Goal: Navigation & Orientation: Find specific page/section

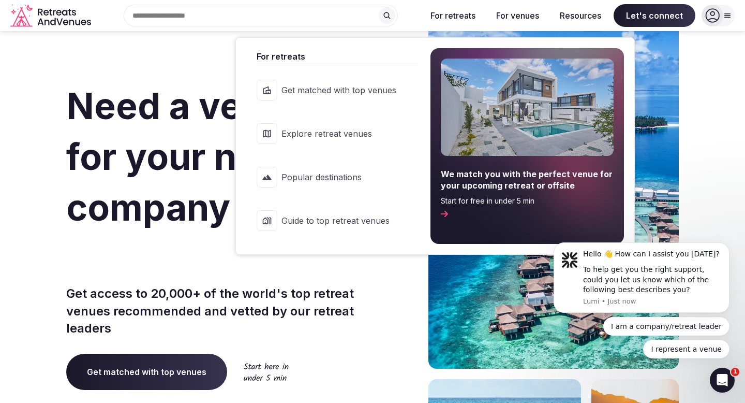
click at [365, 130] on span "Explore retreat venues" at bounding box center [339, 133] width 115 height 11
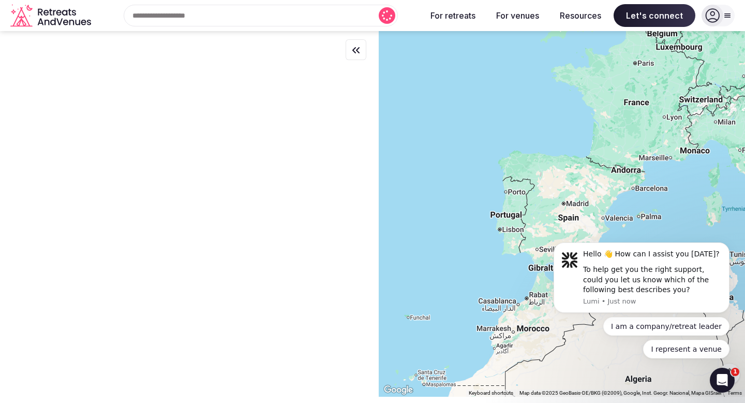
drag, startPoint x: 470, startPoint y: 182, endPoint x: 661, endPoint y: 152, distance: 192.8
click at [661, 152] on div at bounding box center [562, 213] width 366 height 365
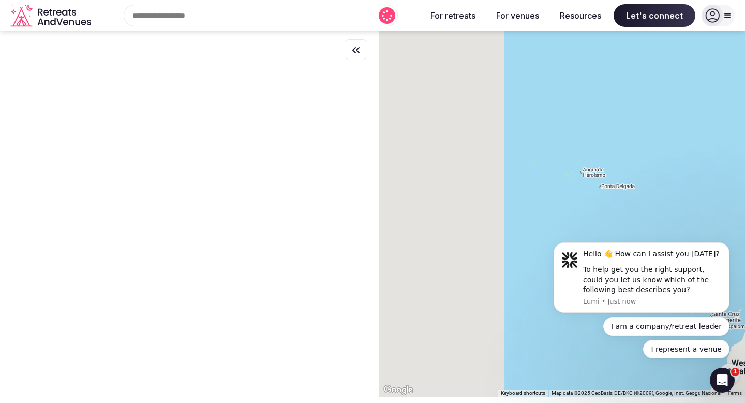
drag, startPoint x: 457, startPoint y: 179, endPoint x: 706, endPoint y: 166, distance: 249.3
click at [709, 166] on div at bounding box center [562, 213] width 366 height 365
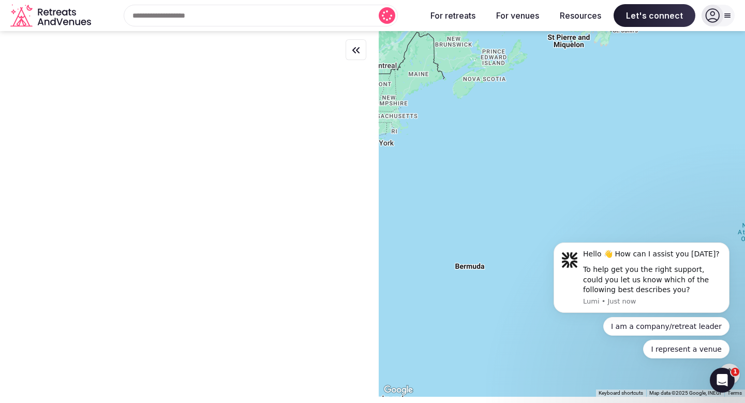
drag, startPoint x: 417, startPoint y: 175, endPoint x: 745, endPoint y: 177, distance: 328.1
click at [745, 177] on div at bounding box center [562, 213] width 366 height 365
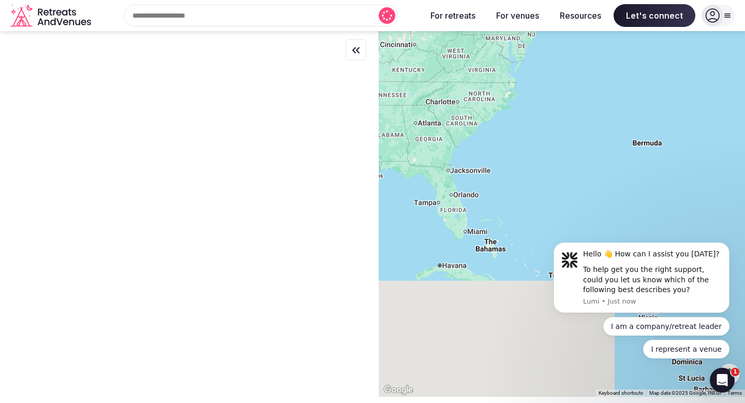
drag, startPoint x: 428, startPoint y: 220, endPoint x: 611, endPoint y: 97, distance: 219.9
click at [611, 97] on div at bounding box center [562, 213] width 366 height 365
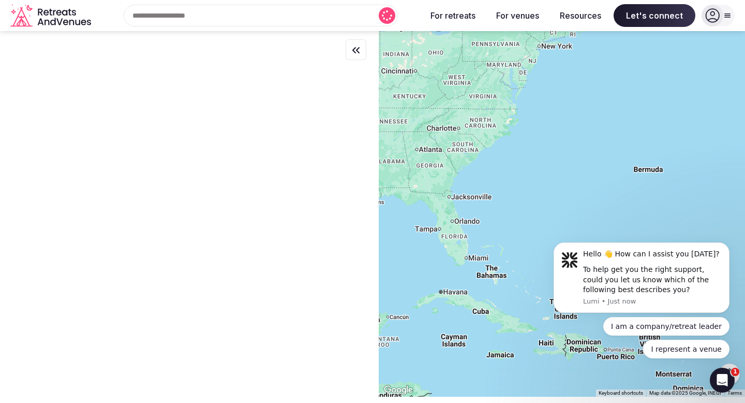
drag, startPoint x: 1131, startPoint y: 341, endPoint x: 576, endPoint y: 230, distance: 565.7
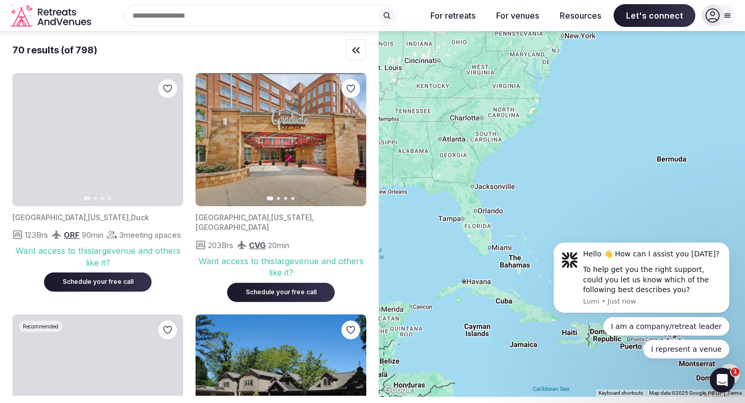
drag, startPoint x: 583, startPoint y: 147, endPoint x: 618, endPoint y: 169, distance: 40.9
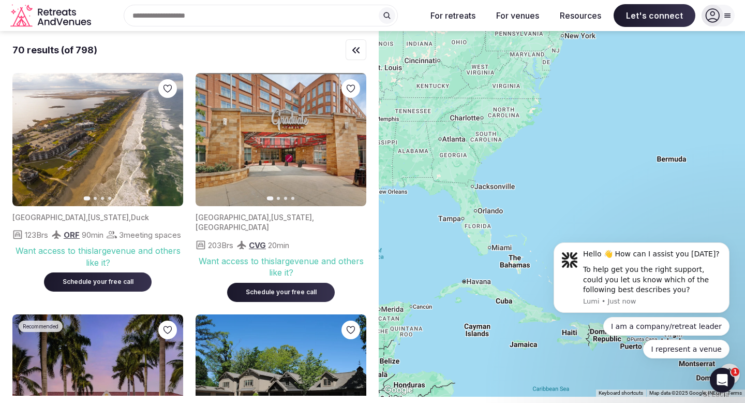
click at [618, 169] on div at bounding box center [562, 213] width 366 height 365
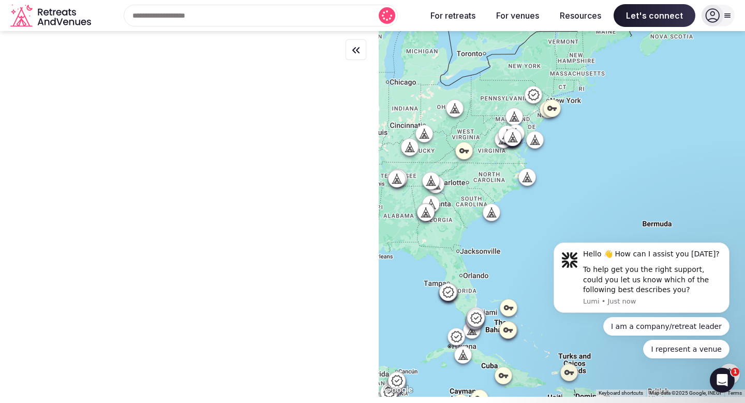
drag, startPoint x: 591, startPoint y: 96, endPoint x: 573, endPoint y: 161, distance: 67.2
click at [573, 161] on div at bounding box center [562, 213] width 366 height 365
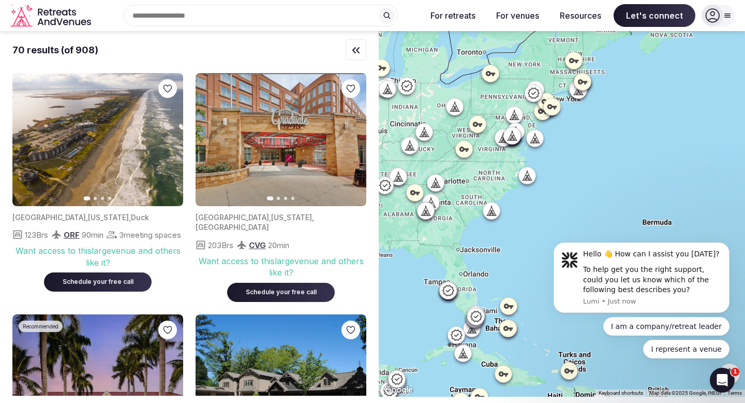
click at [530, 177] on icon at bounding box center [527, 175] width 10 height 10
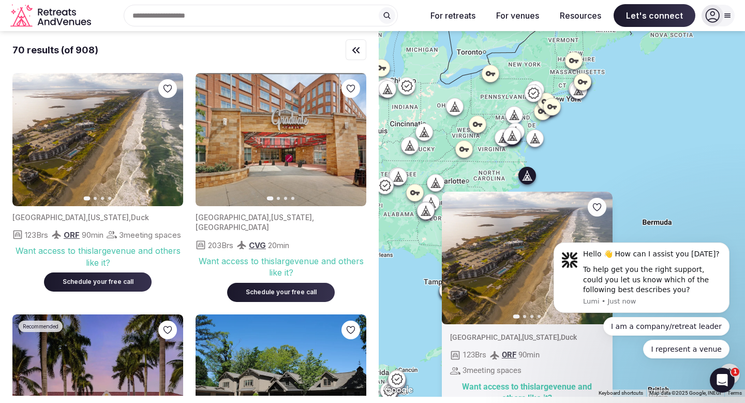
click at [538, 138] on icon at bounding box center [535, 138] width 10 height 10
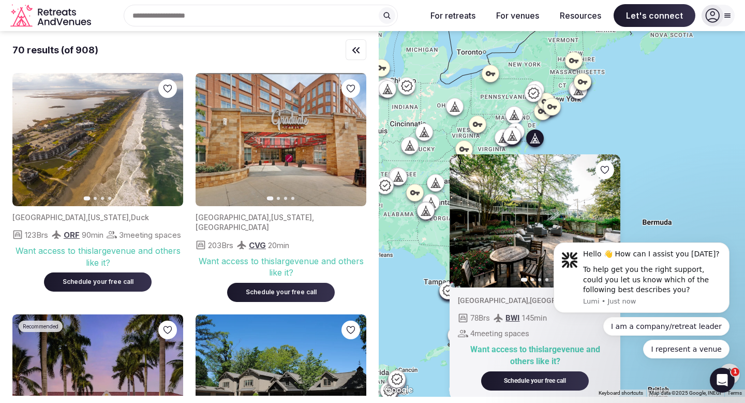
click at [514, 139] on icon at bounding box center [512, 135] width 10 height 10
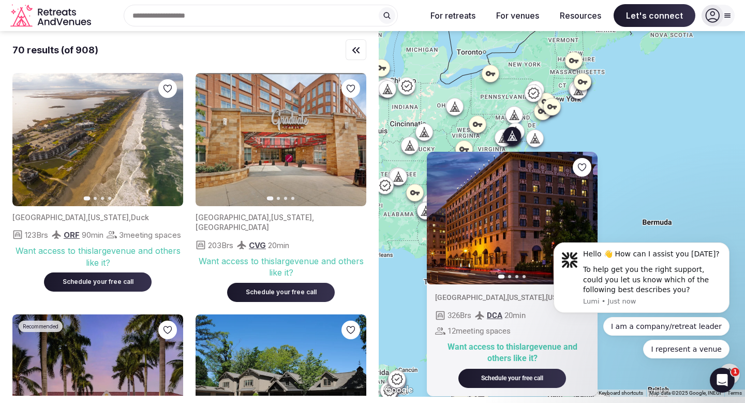
click at [498, 138] on icon at bounding box center [503, 137] width 10 height 10
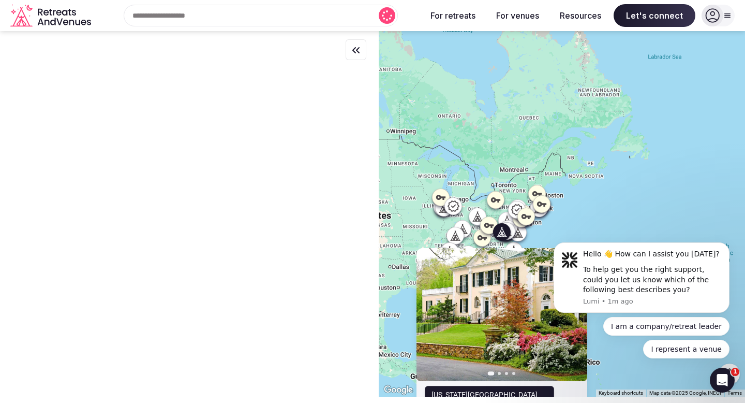
drag, startPoint x: 609, startPoint y: 197, endPoint x: 609, endPoint y: 169, distance: 28.5
click html "Hello 👋 How can I assist you [DATE]? To help get you the right support, could y…"
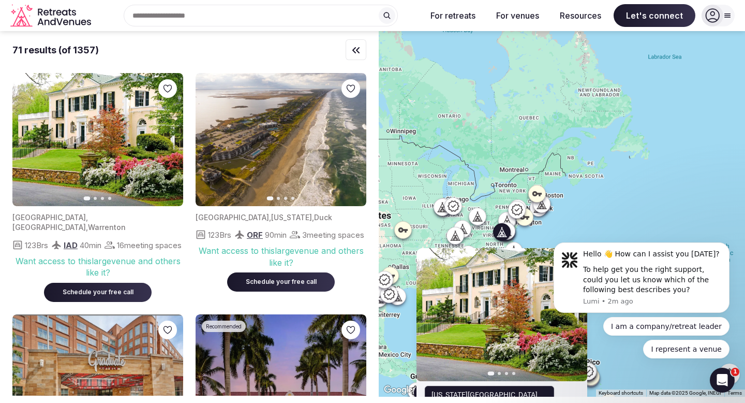
scroll to position [396, 0]
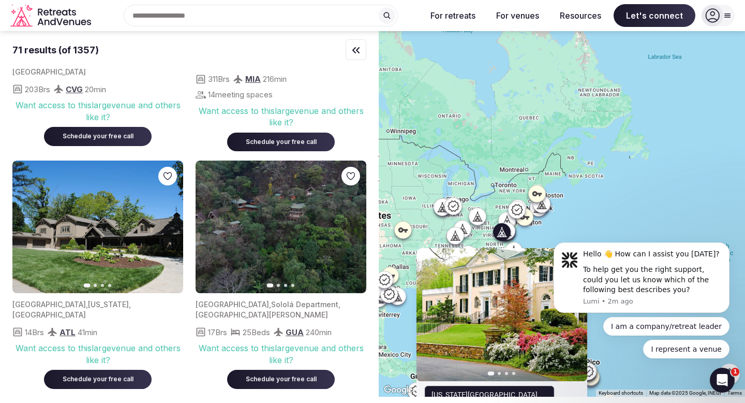
click at [167, 227] on icon "button" at bounding box center [169, 227] width 8 height 8
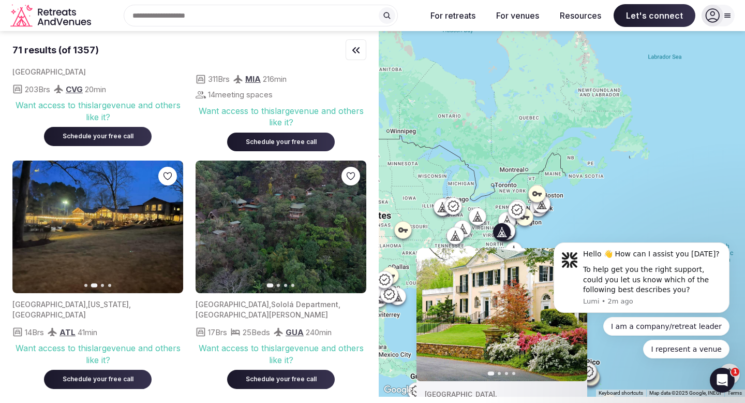
click at [167, 227] on icon "button" at bounding box center [169, 227] width 8 height 8
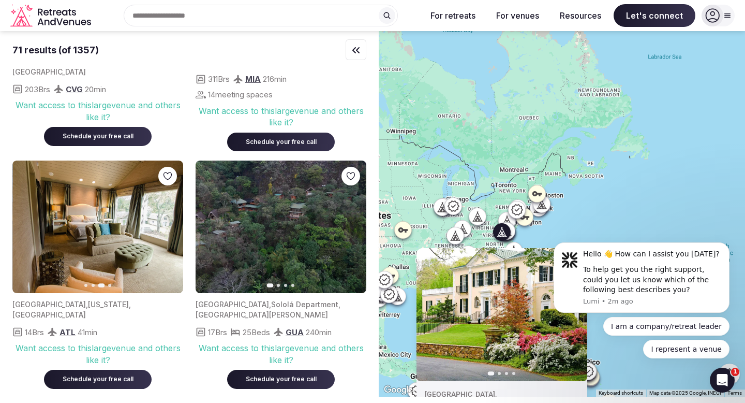
click at [167, 227] on icon "button" at bounding box center [169, 227] width 8 height 8
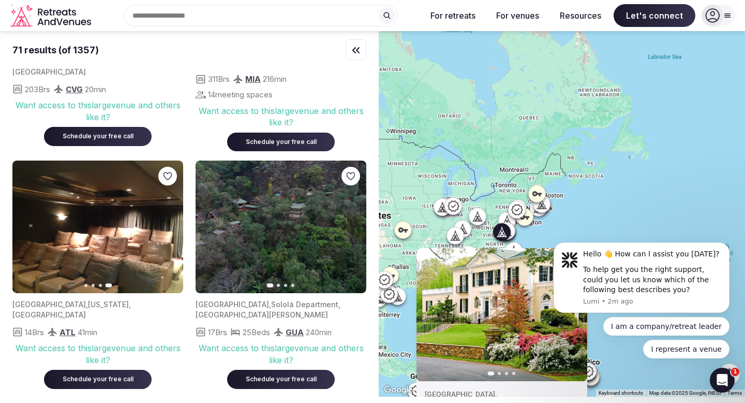
click at [105, 196] on img at bounding box center [97, 226] width 171 height 133
